Goal: Task Accomplishment & Management: Manage account settings

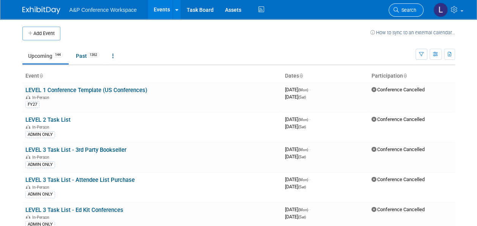
click at [400, 9] on span "Search" at bounding box center [407, 10] width 17 height 6
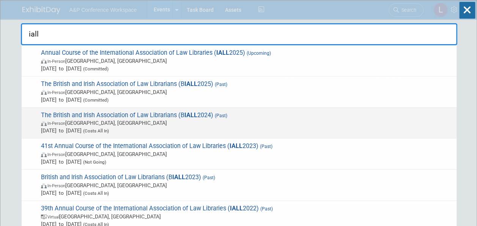
scroll to position [38, 0]
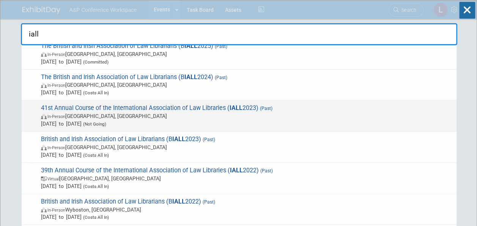
type input "iall"
click at [223, 106] on span "41st Annual Course of the International Association of Law Libraries ( IALL 202…" at bounding box center [246, 115] width 414 height 23
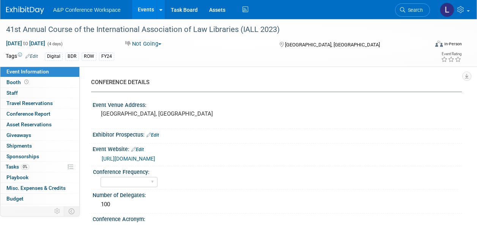
select select "Level 2"
select select "In-Person Booth"
select select "[PERSON_NAME]"
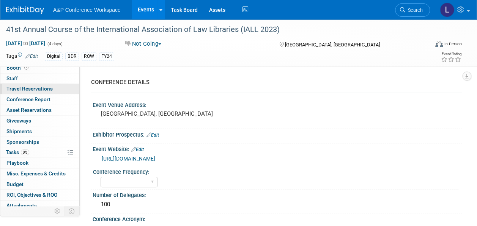
scroll to position [27, 0]
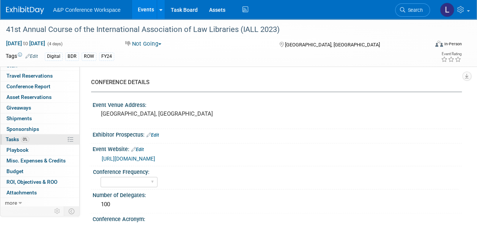
click at [30, 137] on link "0% Tasks 0%" at bounding box center [39, 139] width 79 height 10
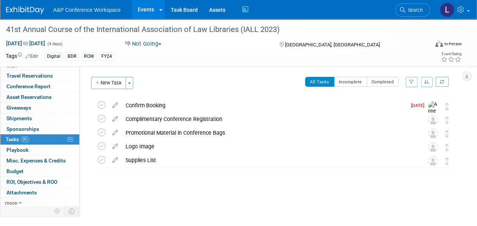
click at [404, 7] on link "Search" at bounding box center [412, 9] width 35 height 13
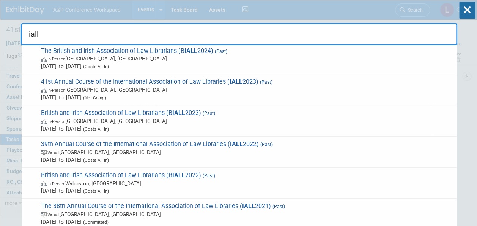
scroll to position [76, 0]
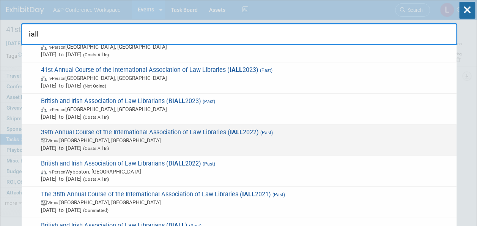
type input "iall"
click at [165, 129] on span "39th Annual Course of the International Association of Law Libraries ( IALL 202…" at bounding box center [246, 139] width 414 height 23
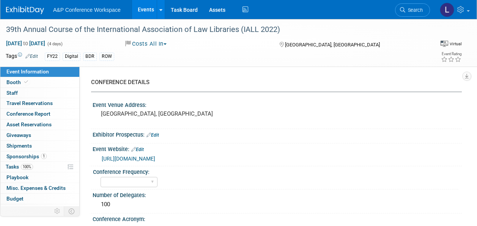
select select "In-Person Booth"
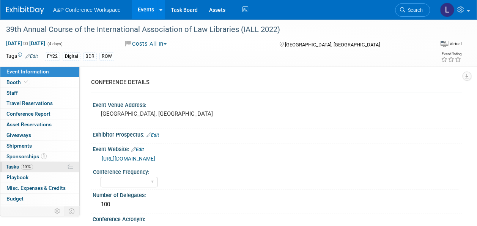
click at [21, 164] on span "Tasks 100%" at bounding box center [19, 166] width 27 height 6
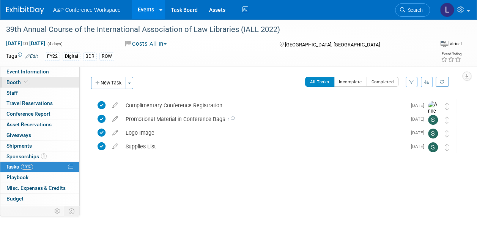
click at [33, 79] on link "Booth" at bounding box center [39, 82] width 79 height 10
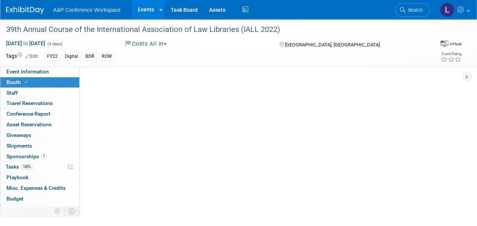
select select "DIGI"
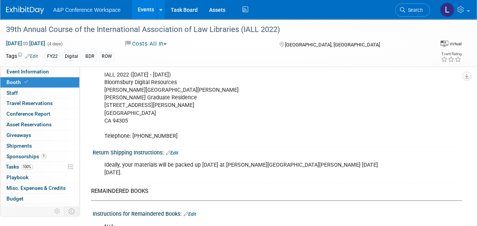
scroll to position [718, 0]
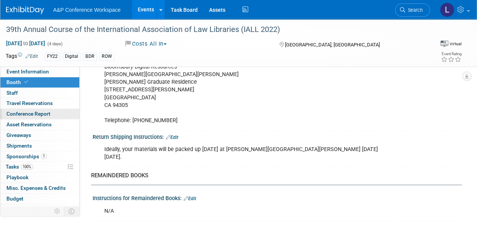
click at [49, 112] on span "Conference Report" at bounding box center [28, 113] width 44 height 6
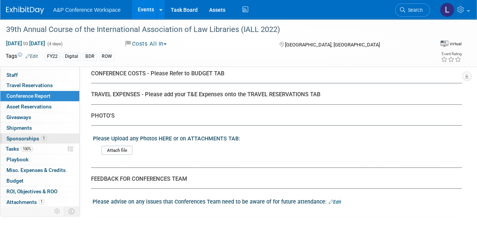
scroll to position [27, 0]
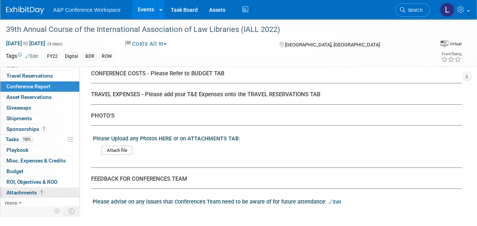
click at [26, 189] on span "Attachments 1" at bounding box center [25, 192] width 38 height 6
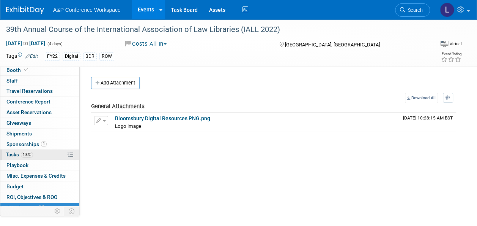
scroll to position [0, 0]
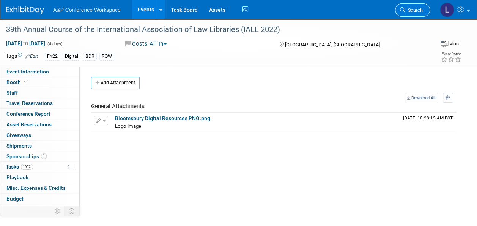
click at [417, 6] on link "Search" at bounding box center [412, 9] width 35 height 13
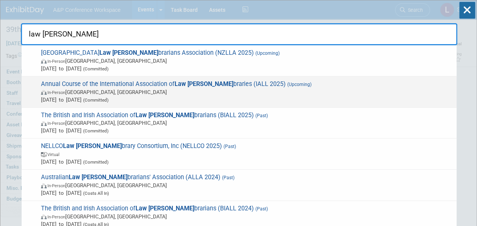
type input "law li"
click at [168, 84] on span "Annual Course of the International Association of Law Li braries (IALL 2025) (U…" at bounding box center [246, 91] width 414 height 23
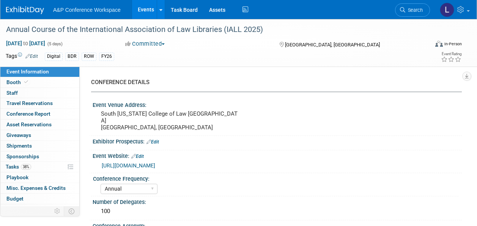
select select "Annual"
select select "Level 2"
select select "In-Person Booth"
select select "Libraries"
select select "Bloomsbury Digital Resources"
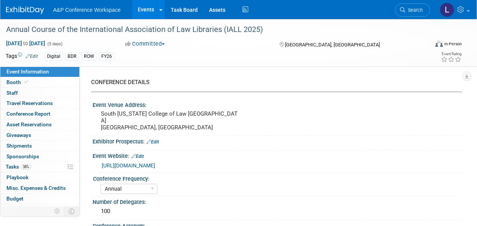
select select "[PERSON_NAME]"
select select "Michelle Kelly"
select select "[PERSON_NAME]"
select select "BDR Product Awareness and Trial Generation​"
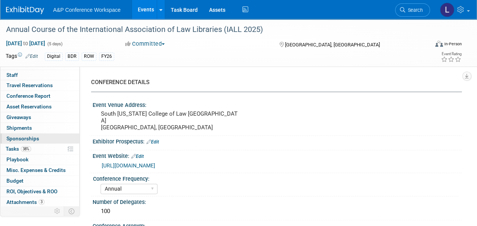
scroll to position [27, 0]
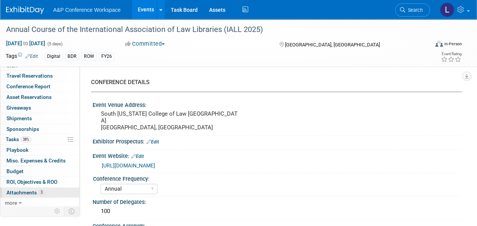
click at [27, 191] on span "Attachments 3" at bounding box center [25, 192] width 38 height 6
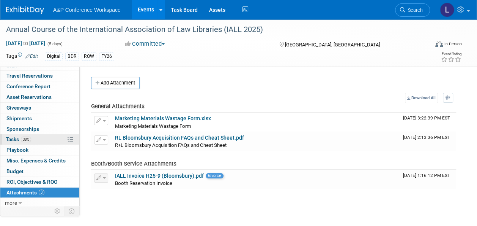
click at [38, 137] on link "38% Tasks 38%" at bounding box center [39, 139] width 79 height 10
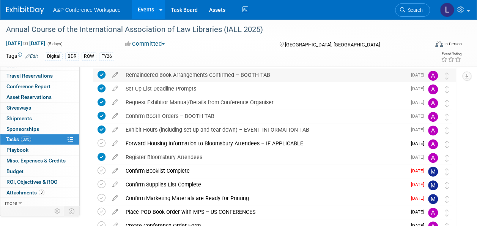
scroll to position [76, 0]
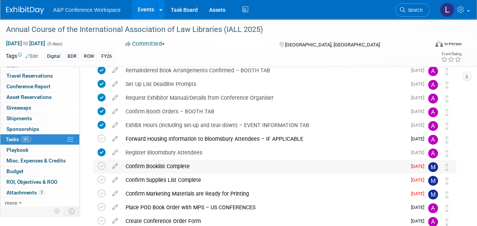
click at [160, 164] on div "Confirm Booklist Complete" at bounding box center [264, 165] width 285 height 13
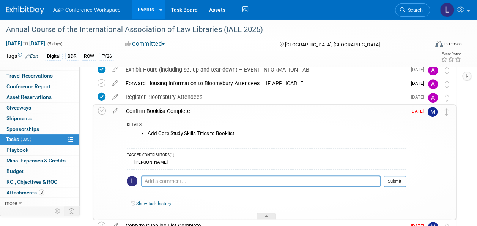
scroll to position [152, 0]
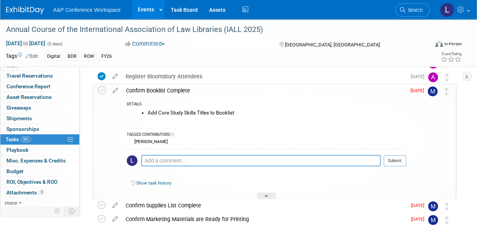
click at [113, 87] on icon at bounding box center [115, 88] width 13 height 9
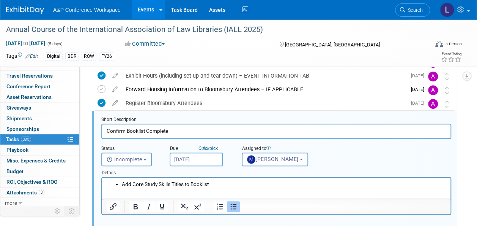
scroll to position [124, 0]
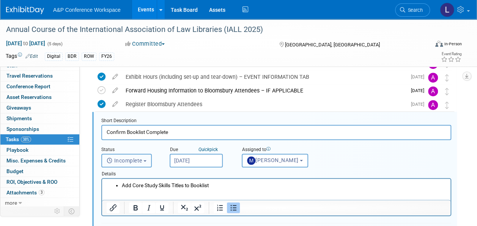
click at [140, 159] on span "Incomplete" at bounding box center [125, 160] width 36 height 6
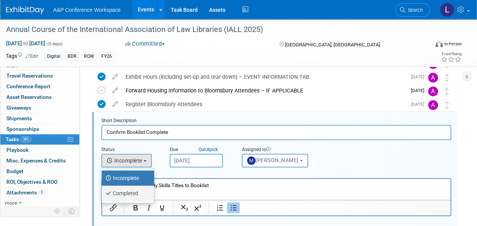
drag, startPoint x: 135, startPoint y: 191, endPoint x: 48, endPoint y: 10, distance: 200.7
click at [135, 191] on label "Completed" at bounding box center [126, 193] width 41 height 12
click at [103, 191] on input "Completed" at bounding box center [100, 191] width 5 height 5
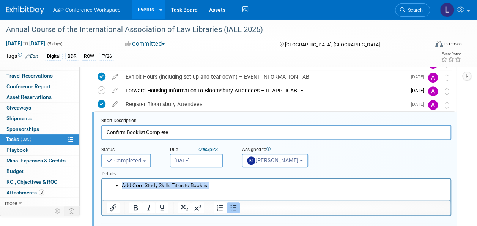
drag, startPoint x: 218, startPoint y: 186, endPoint x: 201, endPoint y: 363, distance: 177.0
click at [102, 185] on html "Add Core Study Skills Titles to Booklist" at bounding box center [276, 183] width 349 height 10
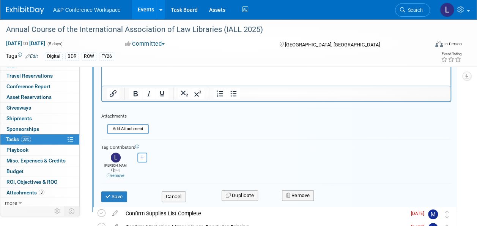
scroll to position [200, 0]
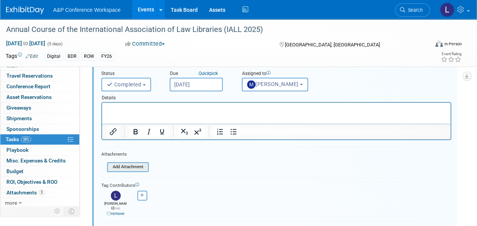
click at [133, 166] on input "file" at bounding box center [109, 167] width 77 height 8
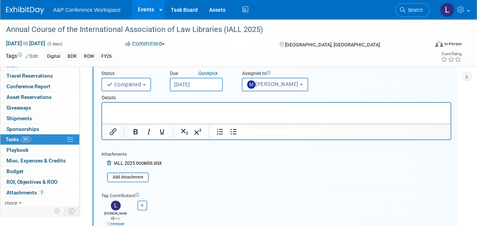
click at [176, 178] on form "Short Description Confirm Booklist Complete Status <i class="far fa-clock" styl…" at bounding box center [276, 149] width 361 height 216
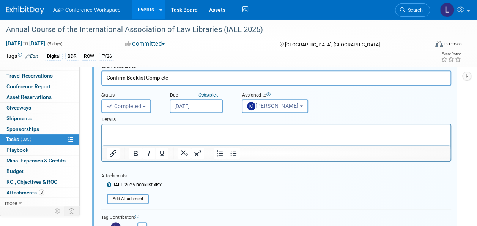
scroll to position [162, 0]
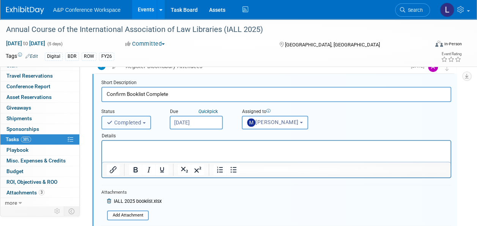
click at [125, 119] on span "Completed" at bounding box center [124, 122] width 35 height 6
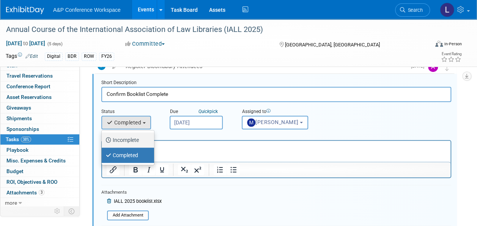
click at [145, 139] on label "Incomplete" at bounding box center [126, 140] width 41 height 12
click at [103, 139] on input "Incomplete" at bounding box center [100, 138] width 5 height 5
select select "1"
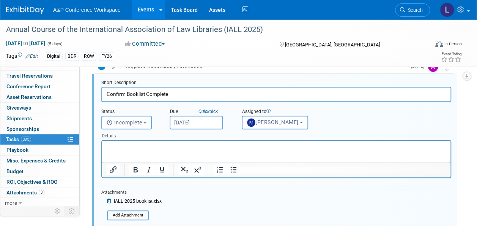
click at [148, 145] on p "Rich Text Area. Press ALT-0 for help." at bounding box center [277, 147] width 340 height 7
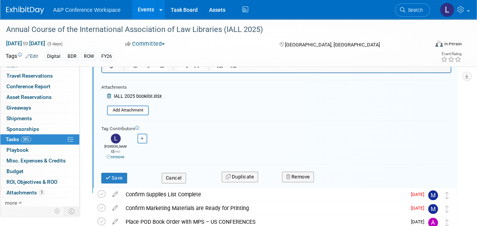
scroll to position [276, 0]
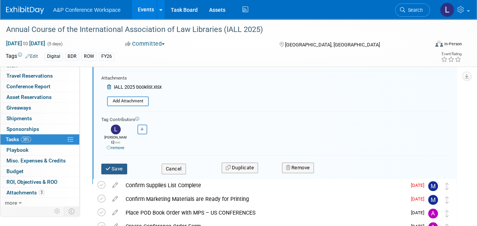
click at [117, 163] on button "Save" at bounding box center [114, 168] width 26 height 11
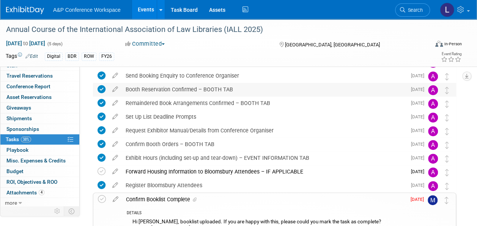
scroll to position [0, 0]
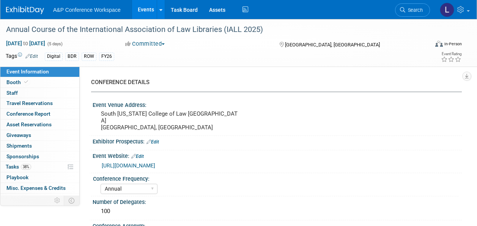
select select "Annual"
select select "Level 2"
select select "In-Person Booth"
select select "Libraries"
select select "Bloomsbury Digital Resources"
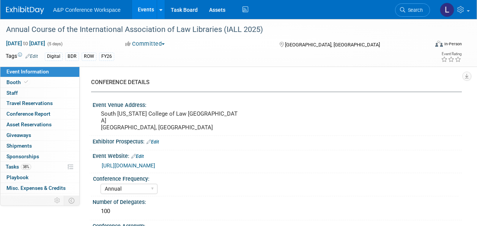
select select "[PERSON_NAME]"
select select "BDR Product Awareness and Trial Generation​"
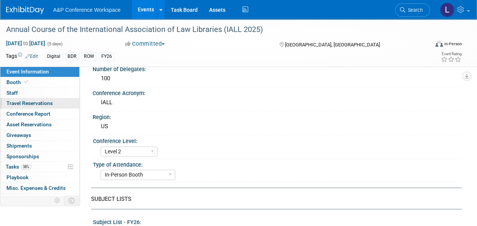
scroll to position [152, 0]
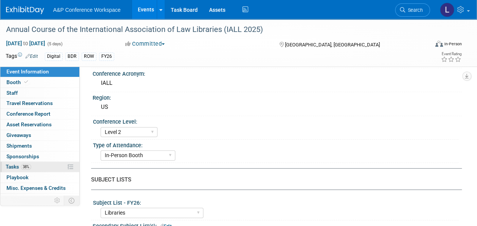
click at [12, 165] on span "Tasks 38%" at bounding box center [18, 166] width 25 height 6
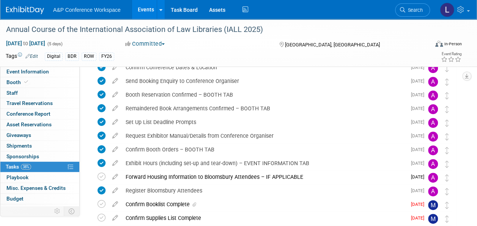
scroll to position [76, 0]
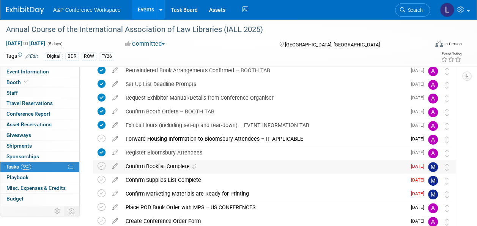
click at [159, 163] on div "Confirm Booklist Complete" at bounding box center [264, 165] width 285 height 13
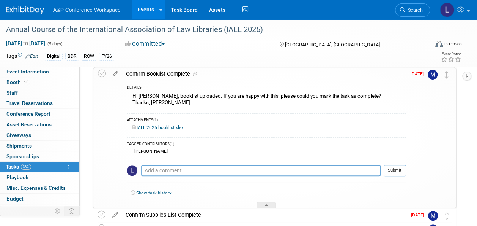
scroll to position [152, 0]
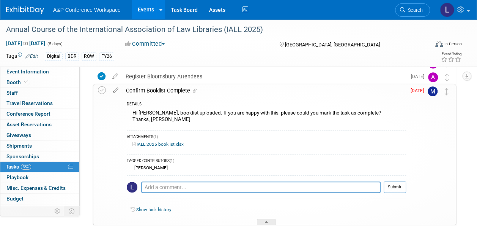
click at [152, 142] on link "IALL 2025 booklist.xlsx" at bounding box center [158, 143] width 51 height 5
